Goal: Transaction & Acquisition: Download file/media

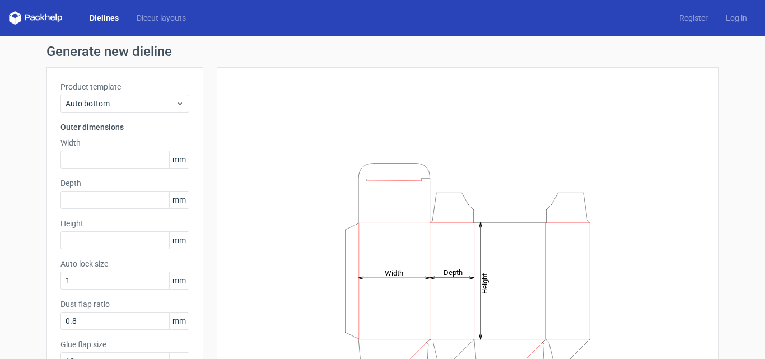
click at [101, 17] on link "Dielines" at bounding box center [104, 17] width 47 height 11
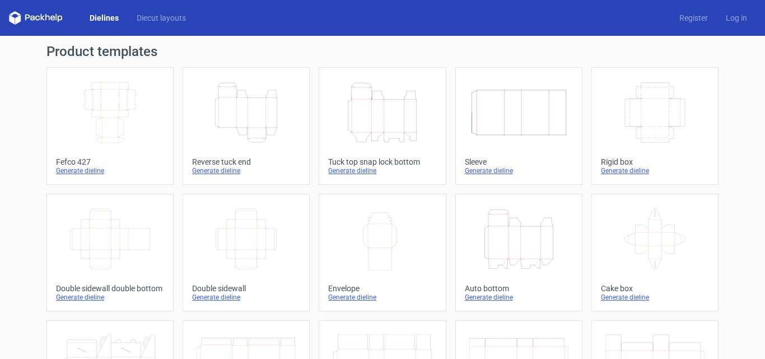
click at [250, 118] on icon "Height Depth Width" at bounding box center [246, 112] width 99 height 63
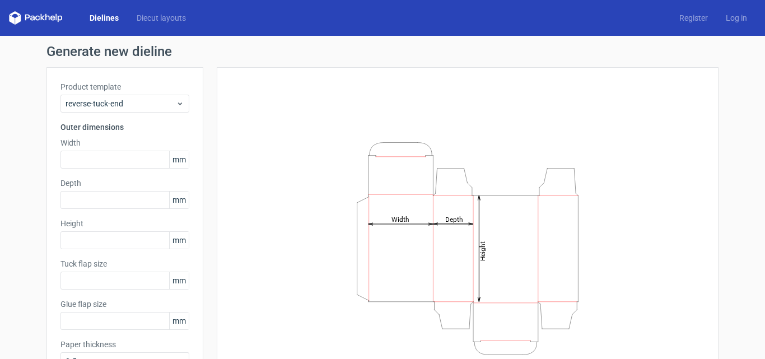
type input "15"
type input "10"
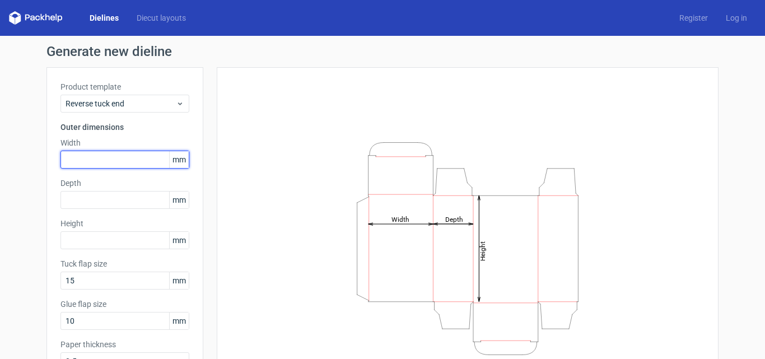
click at [105, 157] on input "text" at bounding box center [125, 160] width 129 height 18
type input "95"
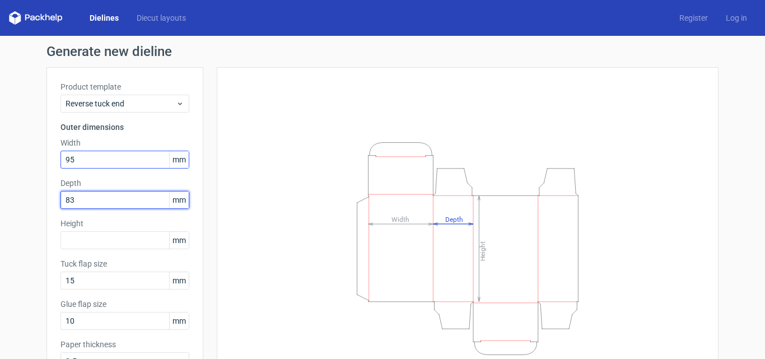
type input "83"
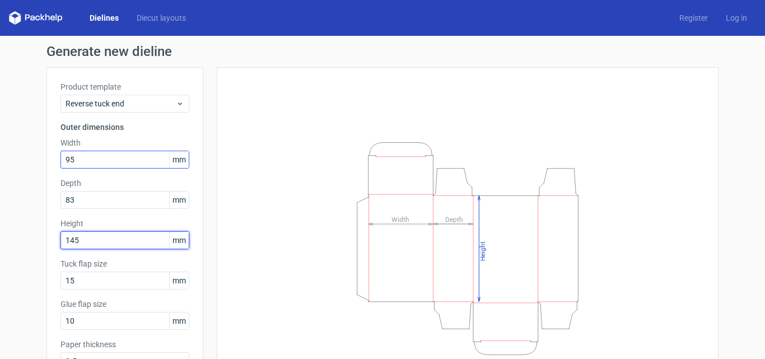
type input "145"
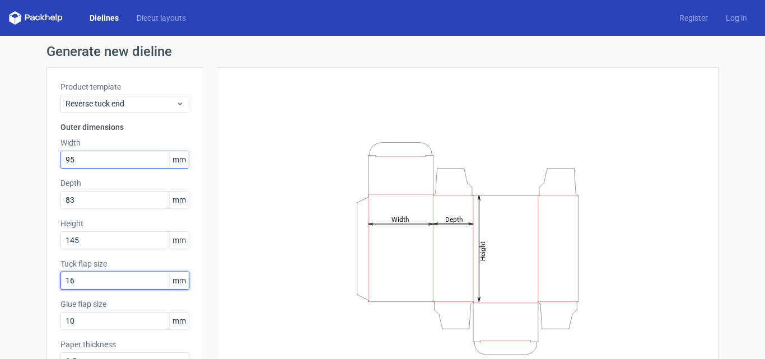
type input "16"
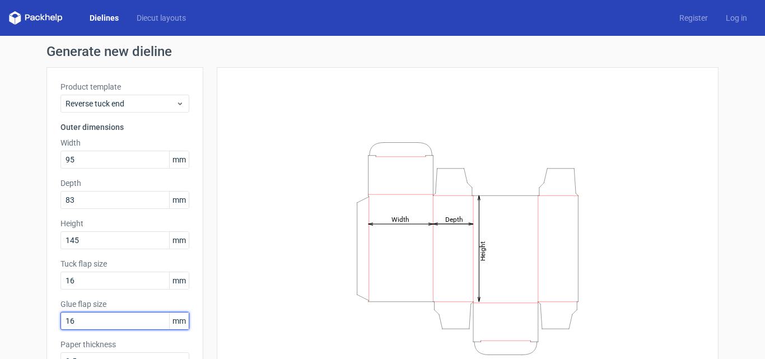
scroll to position [70, 0]
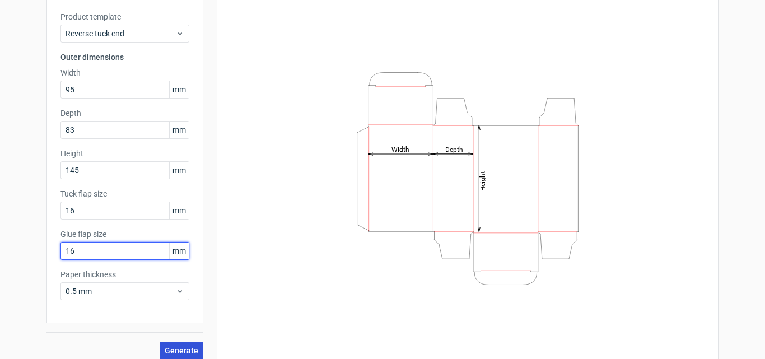
type input "16"
click at [164, 355] on button "Generate" at bounding box center [182, 351] width 44 height 18
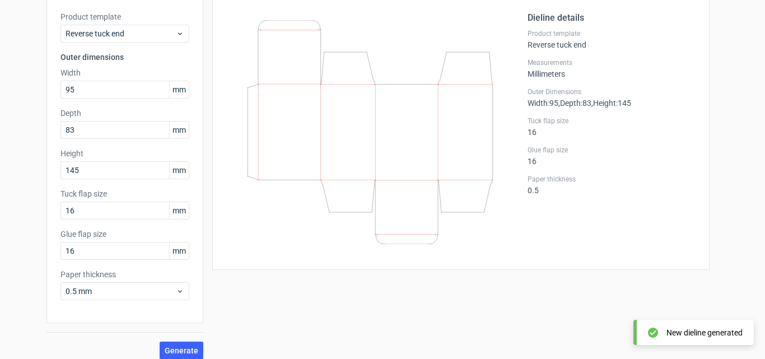
scroll to position [6, 0]
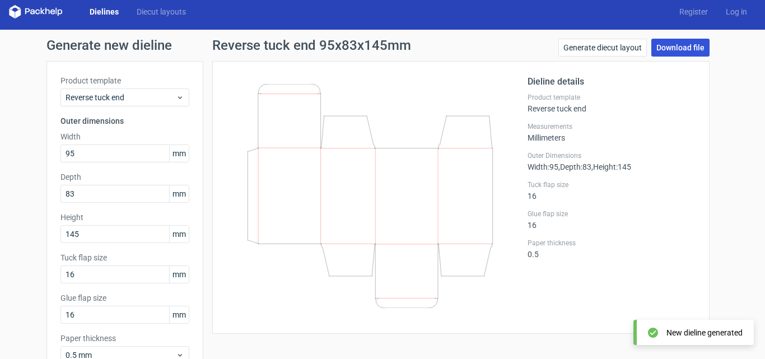
click at [663, 50] on link "Download file" at bounding box center [681, 48] width 58 height 18
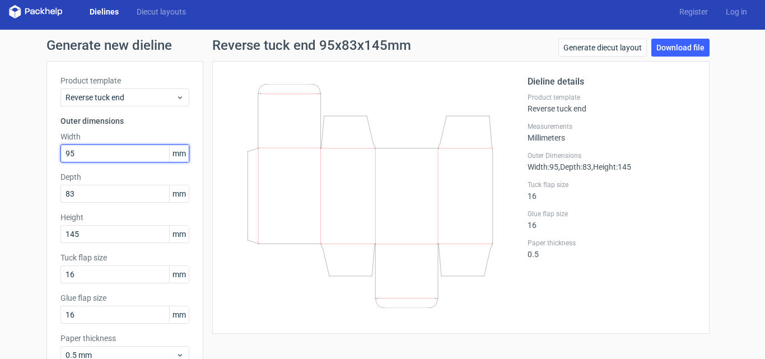
drag, startPoint x: 113, startPoint y: 151, endPoint x: 0, endPoint y: 162, distance: 113.7
click at [4, 162] on div "Generate new dieline Product template Reverse tuck end Outer dimensions Width 9…" at bounding box center [382, 231] width 765 height 403
type input "110"
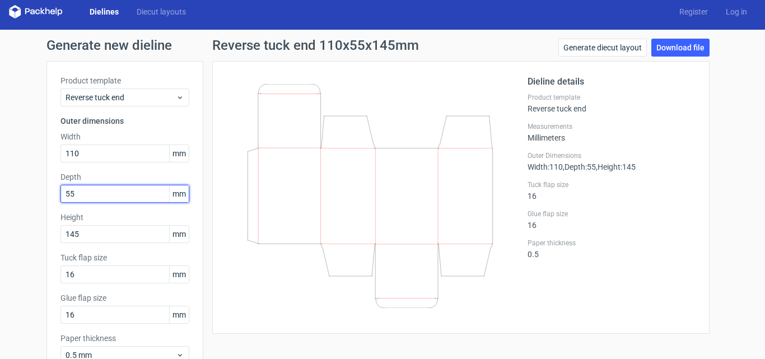
type input "55"
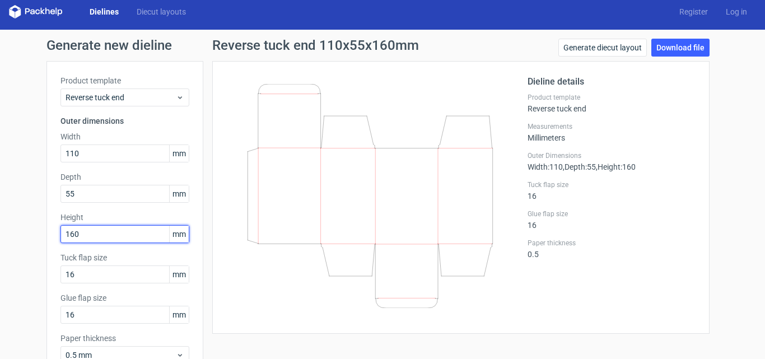
type input "160"
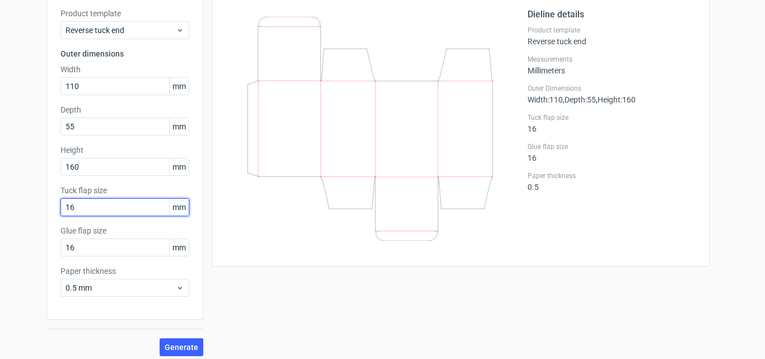
scroll to position [80, 0]
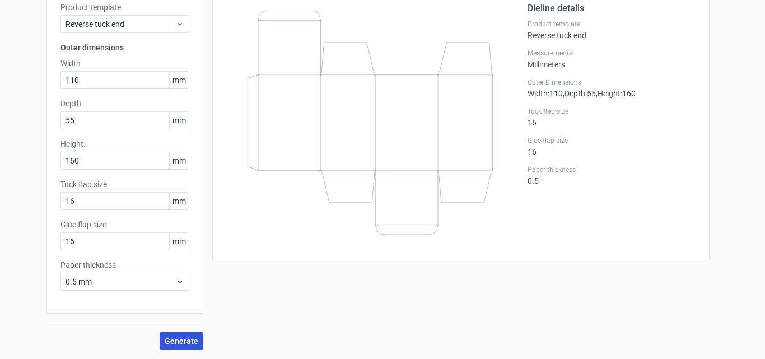
click at [171, 340] on span "Generate" at bounding box center [182, 341] width 34 height 8
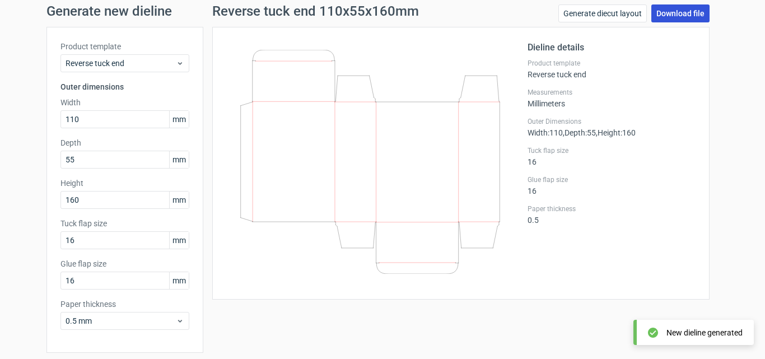
scroll to position [0, 0]
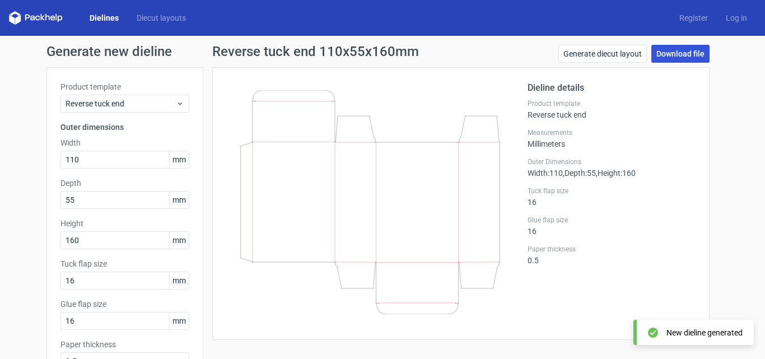
click at [684, 47] on link "Download file" at bounding box center [681, 54] width 58 height 18
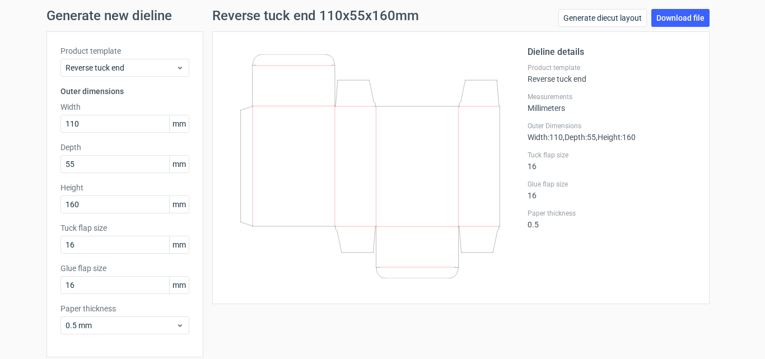
scroll to position [80, 0]
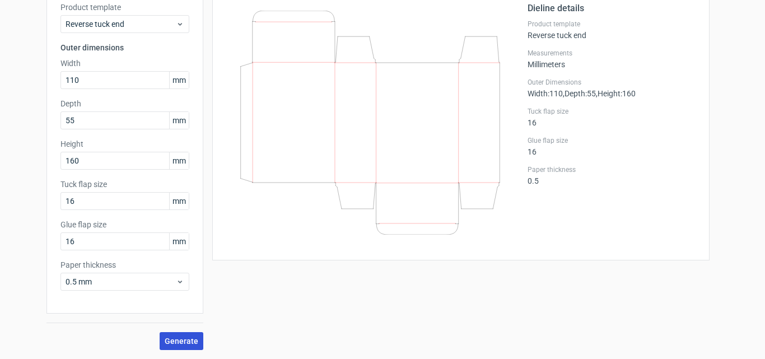
click at [184, 335] on button "Generate" at bounding box center [182, 341] width 44 height 18
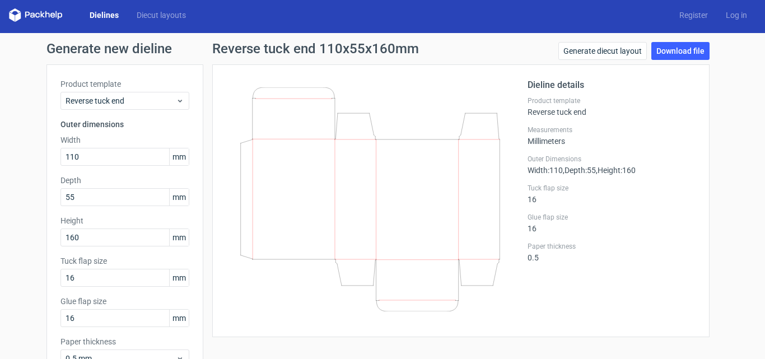
scroll to position [0, 0]
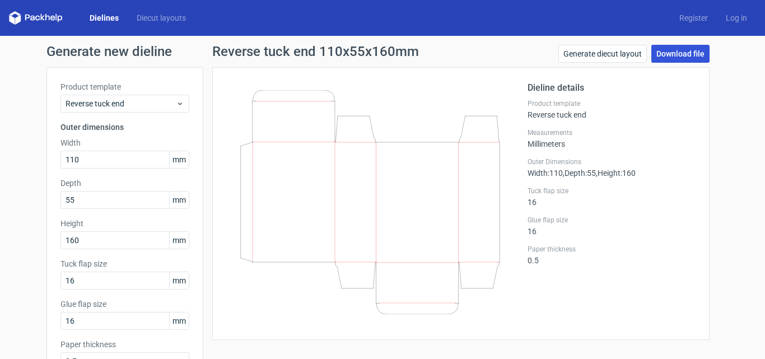
click at [682, 58] on link "Download file" at bounding box center [681, 54] width 58 height 18
